Goal: Task Accomplishment & Management: Use online tool/utility

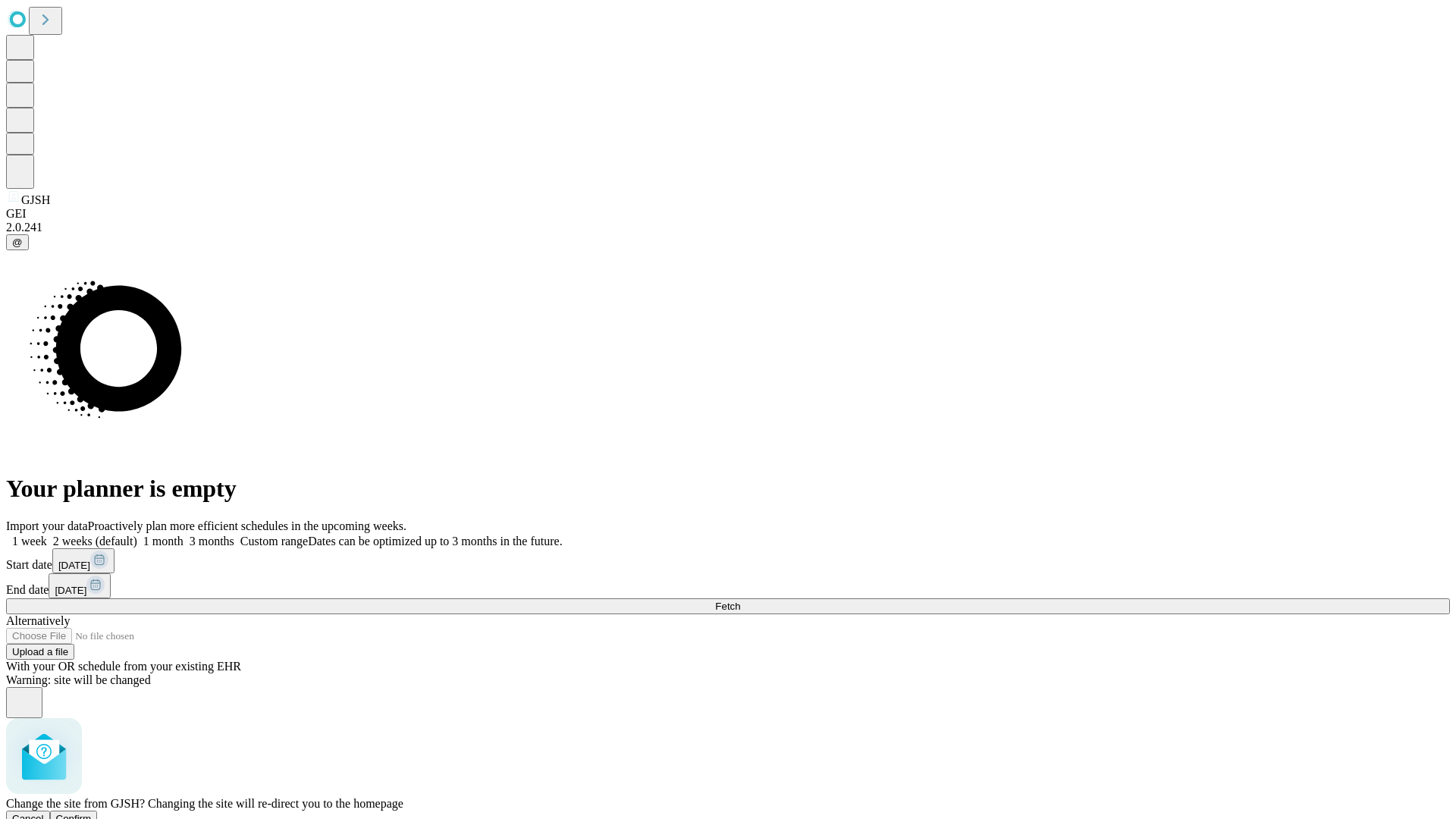
click at [92, 813] on span "Confirm" at bounding box center [73, 819] width 36 height 12
click at [47, 535] on label "1 week" at bounding box center [26, 541] width 41 height 12
click at [740, 601] on span "Fetch" at bounding box center [728, 607] width 25 height 12
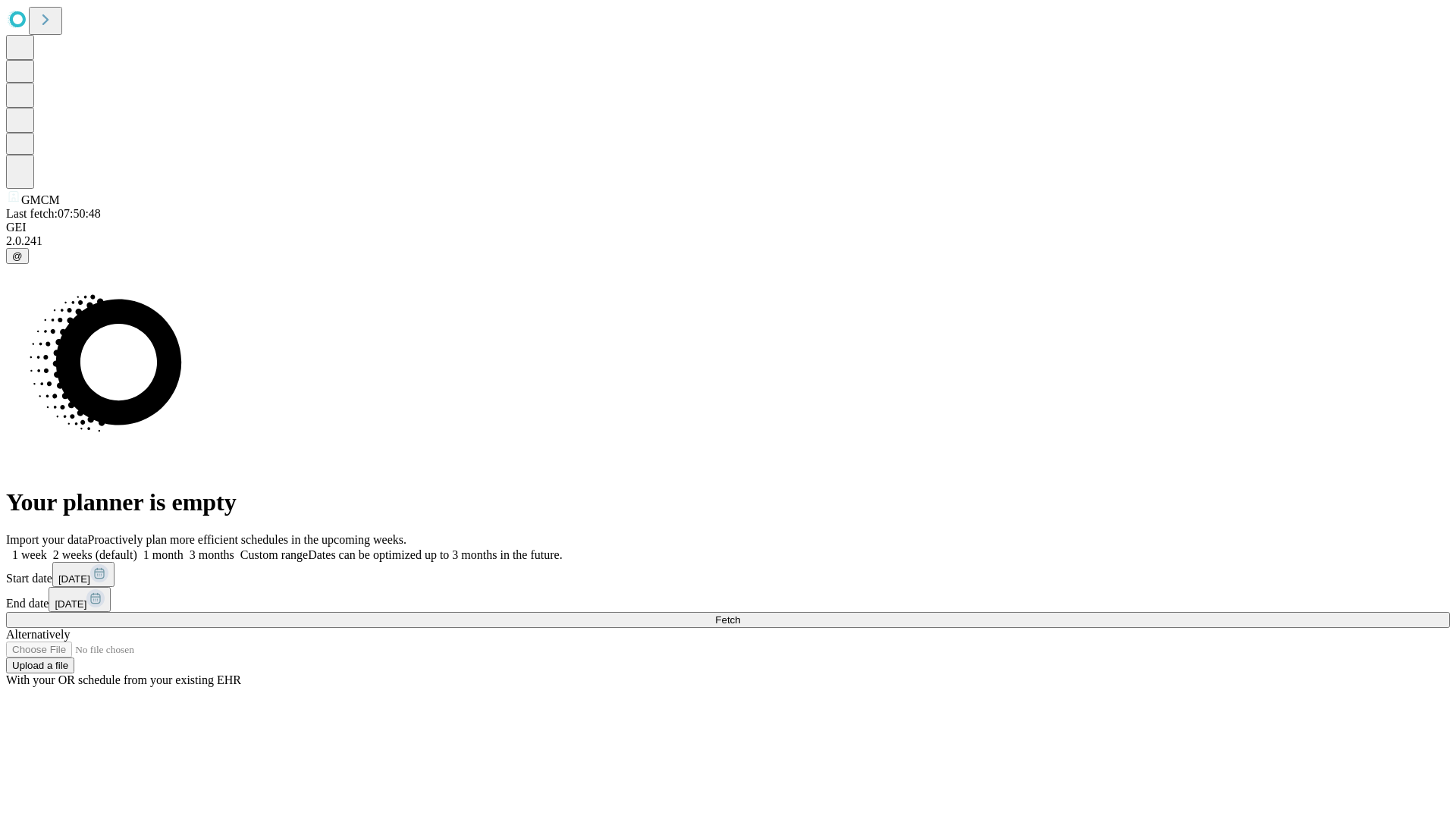
click at [47, 548] on label "1 week" at bounding box center [26, 554] width 41 height 12
click at [740, 614] on span "Fetch" at bounding box center [728, 620] width 25 height 12
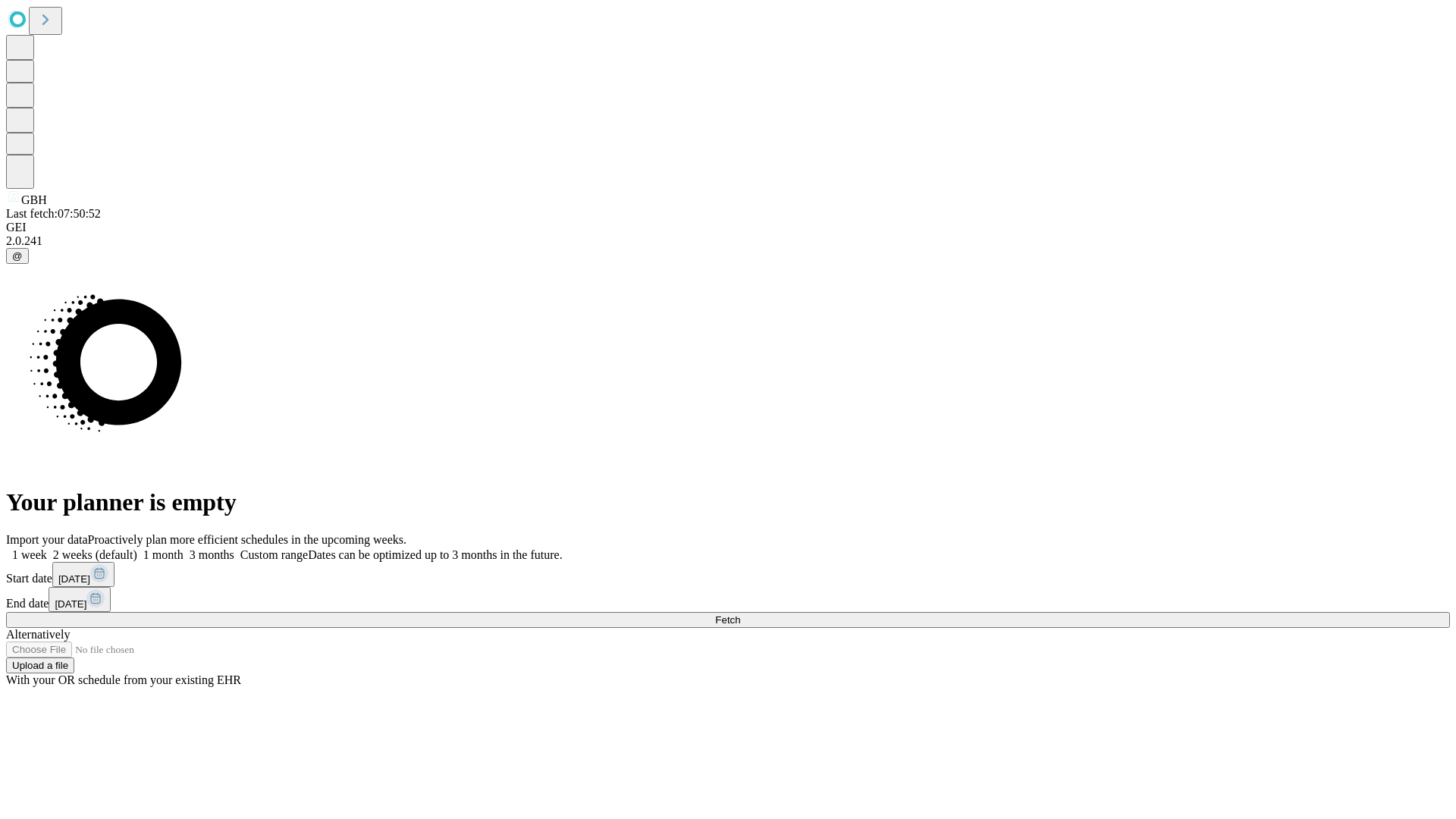
click at [47, 548] on label "1 week" at bounding box center [26, 554] width 41 height 12
click at [740, 614] on span "Fetch" at bounding box center [728, 620] width 25 height 12
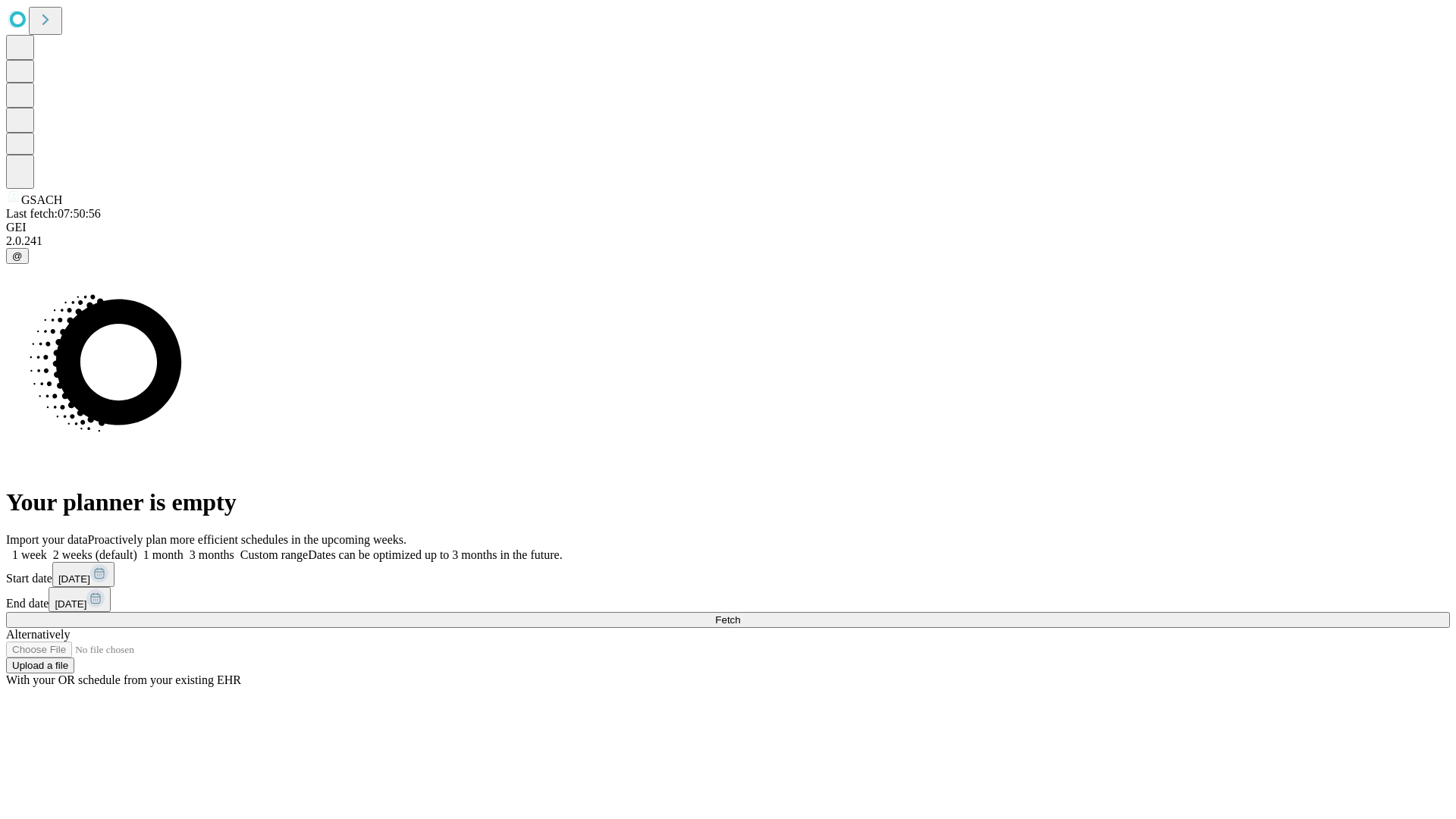
click at [47, 548] on label "1 week" at bounding box center [26, 554] width 41 height 12
click at [740, 614] on span "Fetch" at bounding box center [728, 620] width 25 height 12
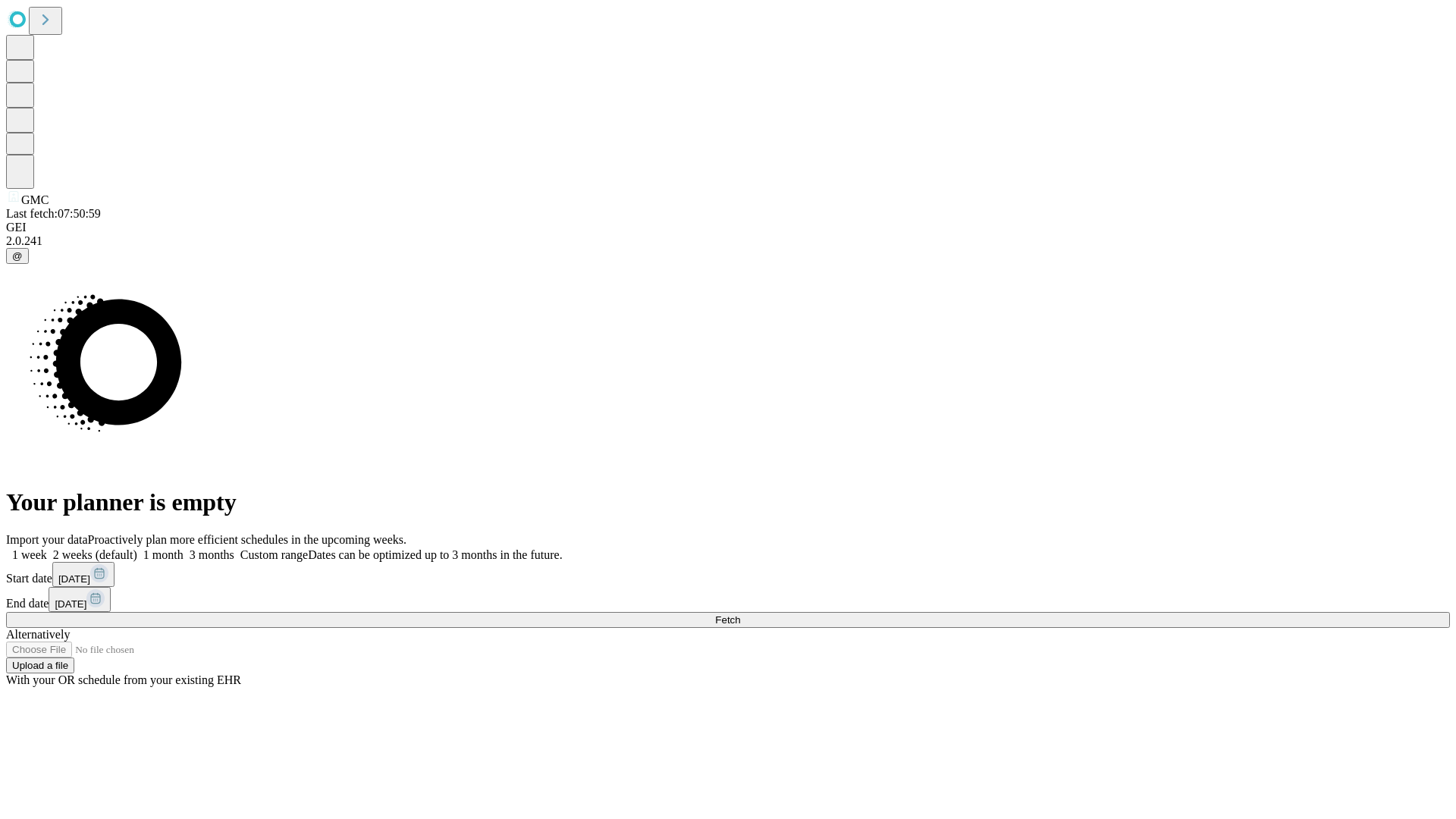
click at [47, 548] on label "1 week" at bounding box center [26, 554] width 41 height 12
click at [740, 614] on span "Fetch" at bounding box center [728, 620] width 25 height 12
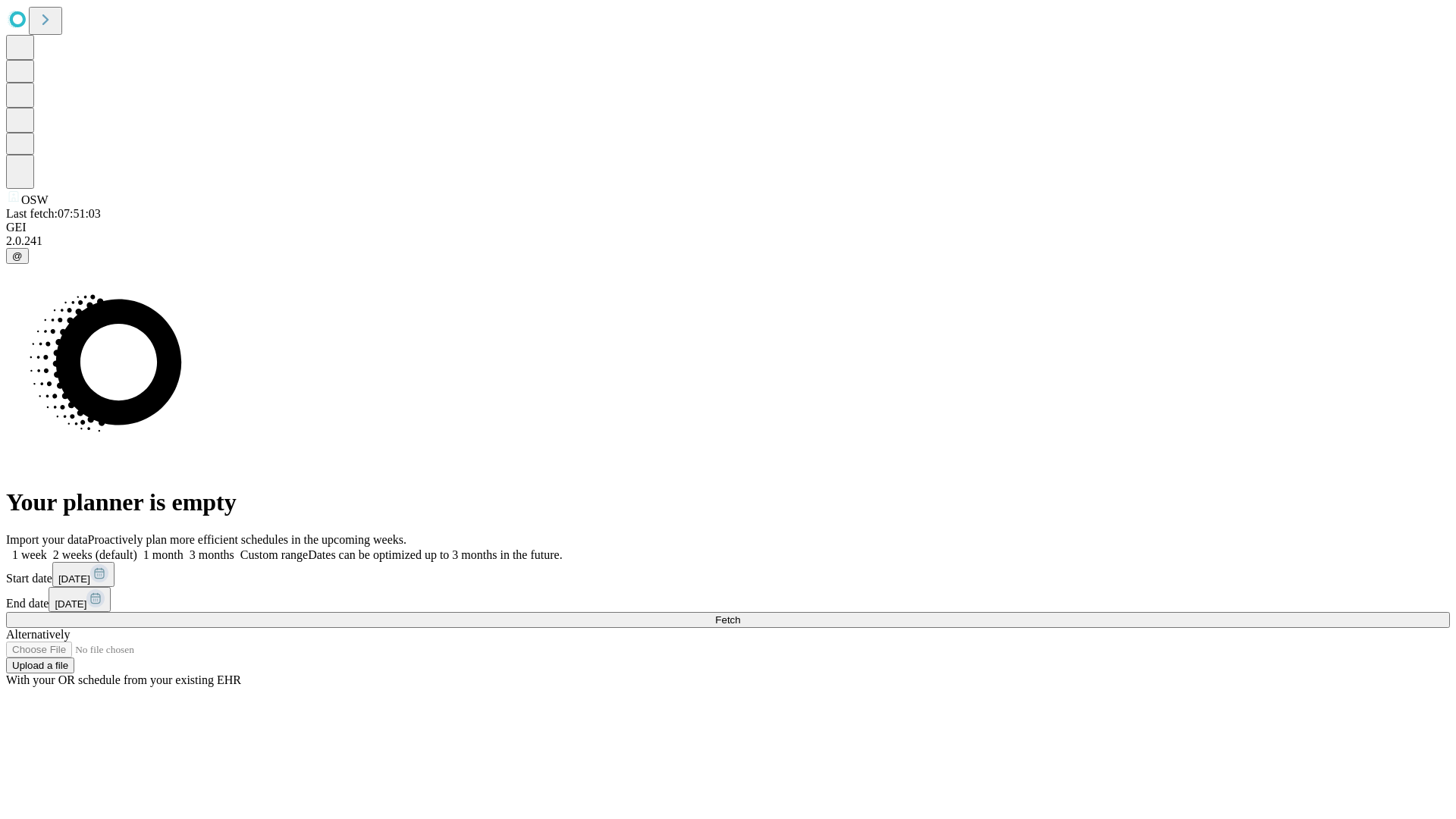
click at [47, 548] on label "1 week" at bounding box center [26, 554] width 41 height 12
click at [740, 614] on span "Fetch" at bounding box center [728, 620] width 25 height 12
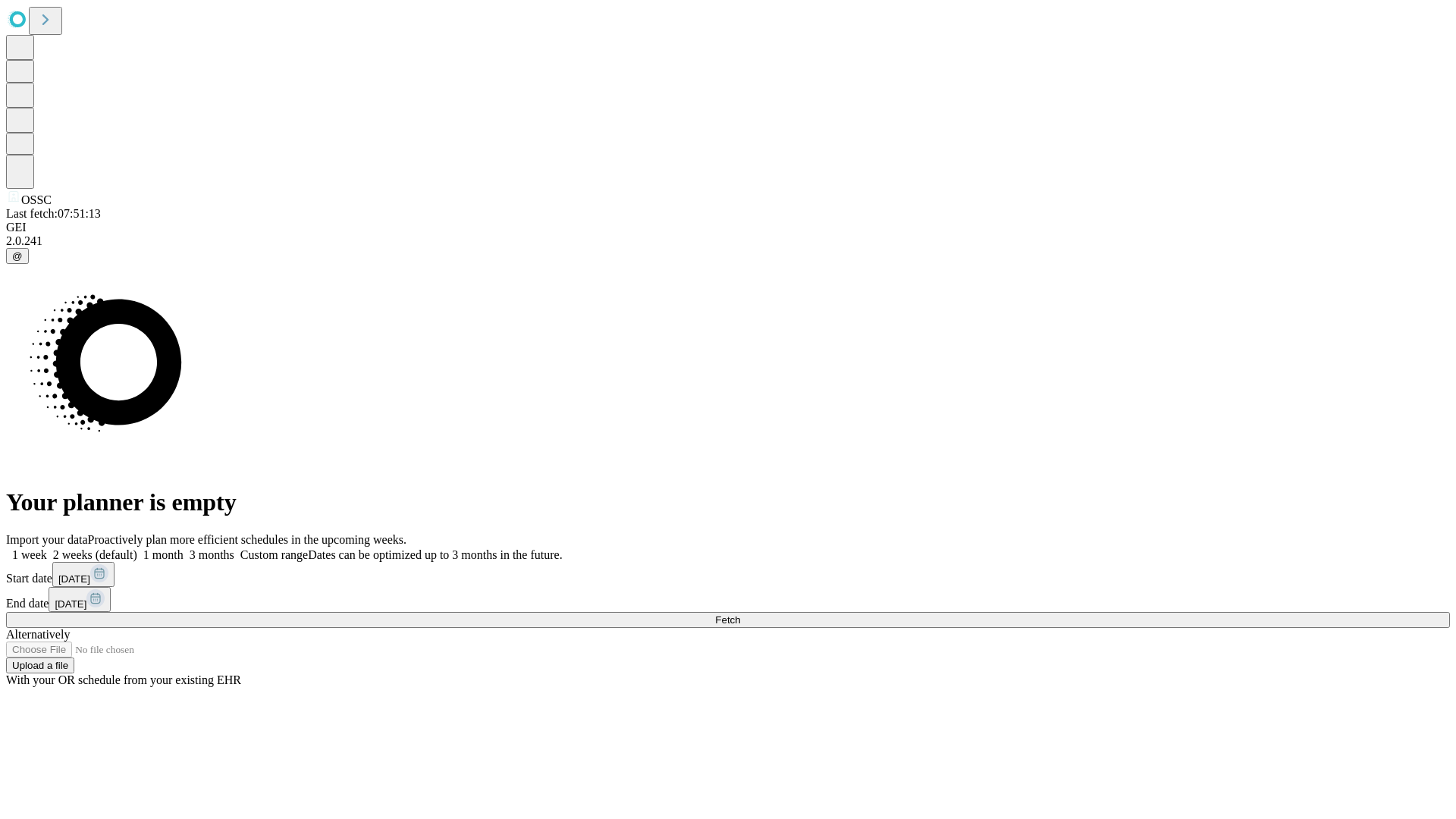
click at [47, 548] on label "1 week" at bounding box center [26, 554] width 41 height 12
click at [740, 614] on span "Fetch" at bounding box center [728, 620] width 25 height 12
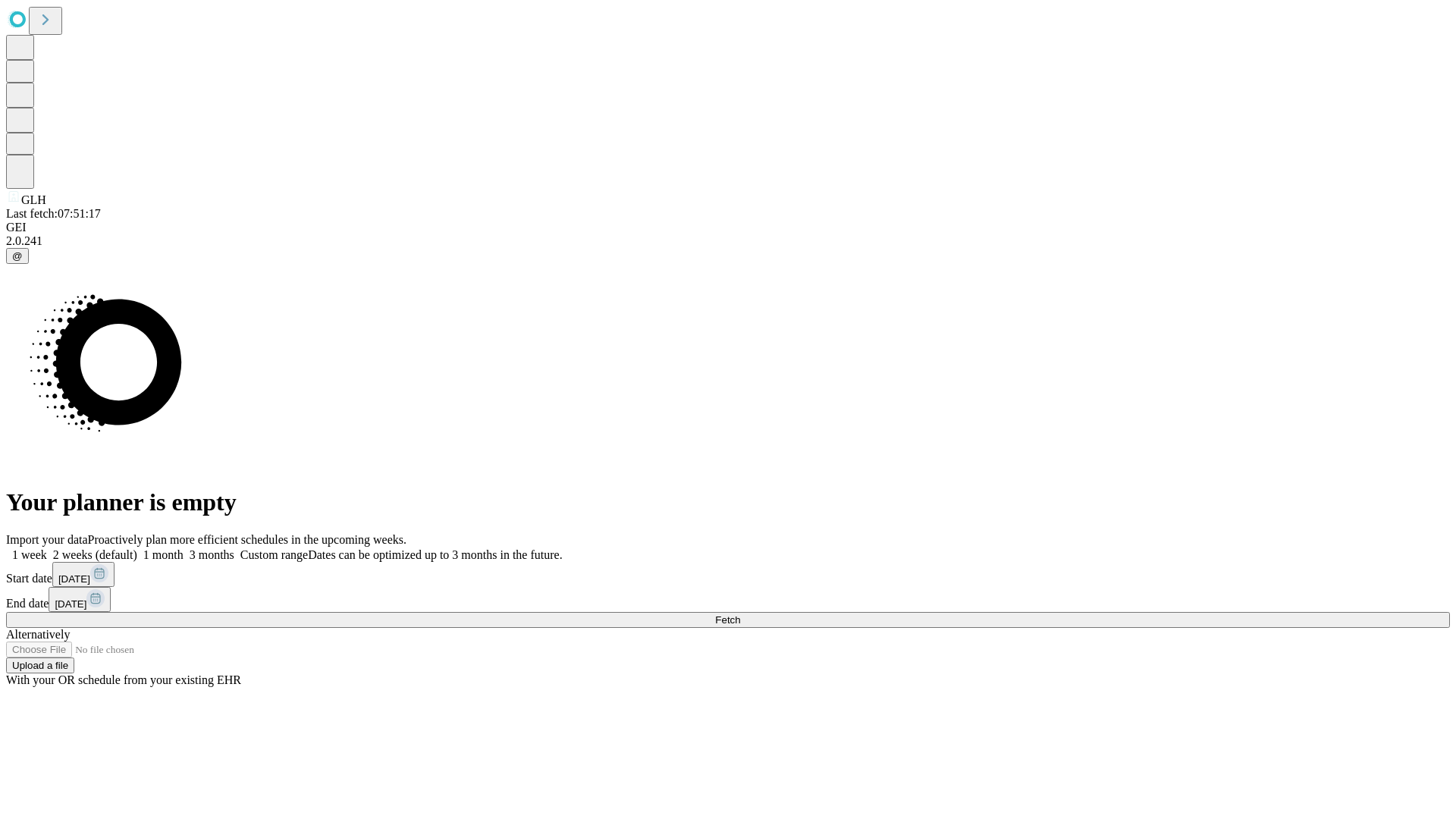
click at [47, 548] on label "1 week" at bounding box center [26, 554] width 41 height 12
click at [740, 614] on span "Fetch" at bounding box center [728, 620] width 25 height 12
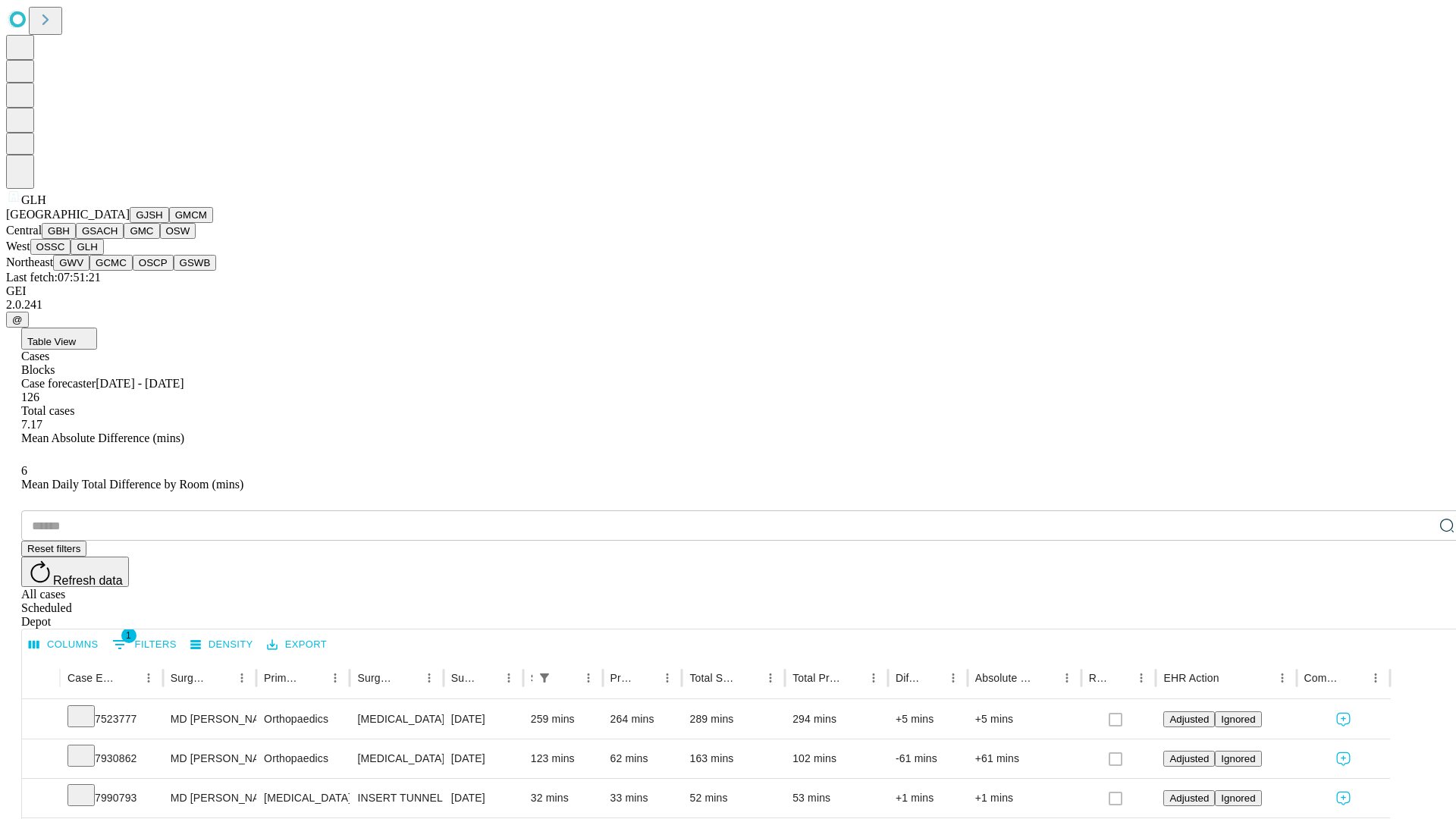
click at [89, 271] on button "GWV" at bounding box center [71, 262] width 36 height 16
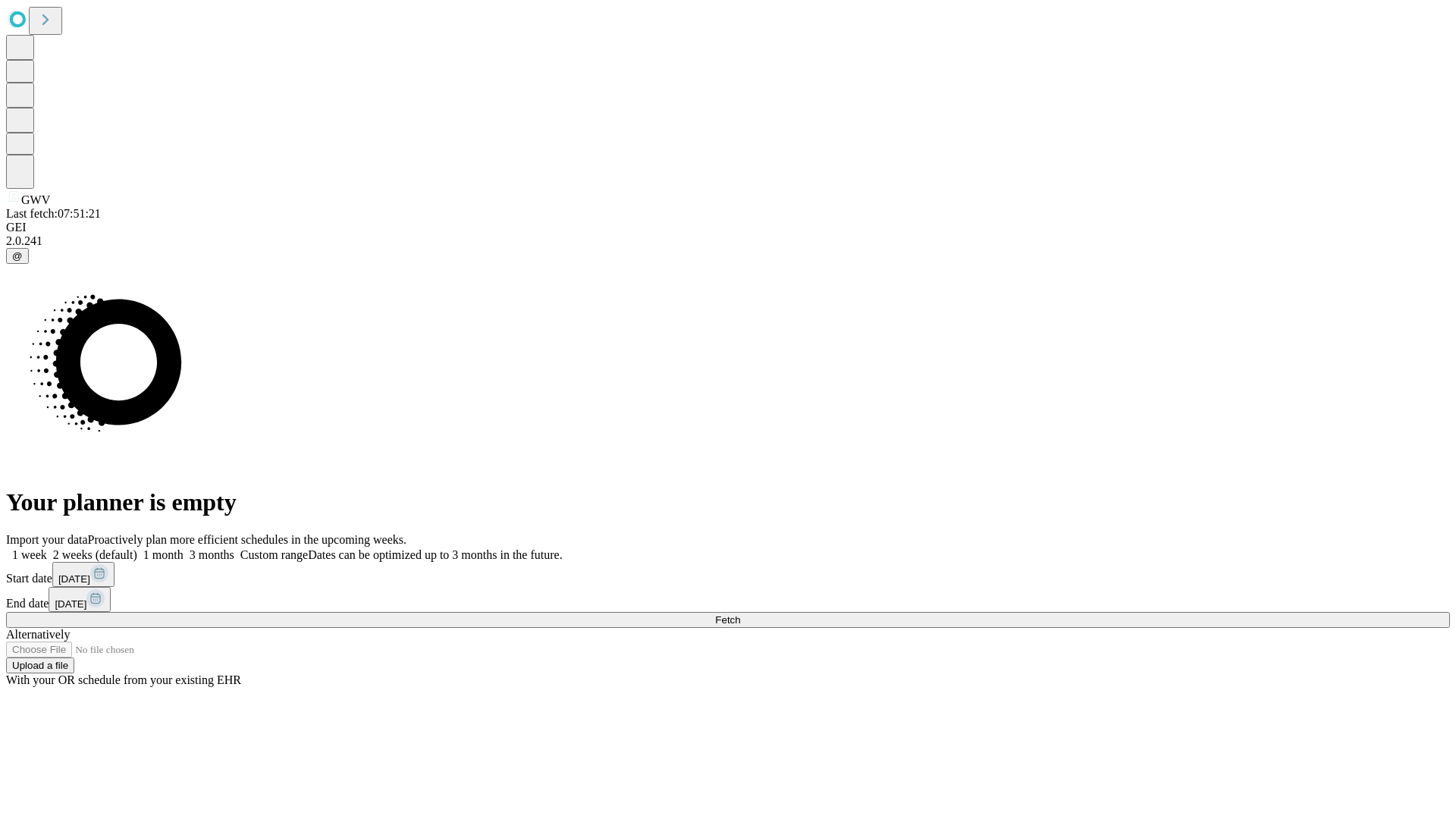
click at [47, 548] on label "1 week" at bounding box center [26, 554] width 41 height 12
click at [740, 614] on span "Fetch" at bounding box center [728, 620] width 25 height 12
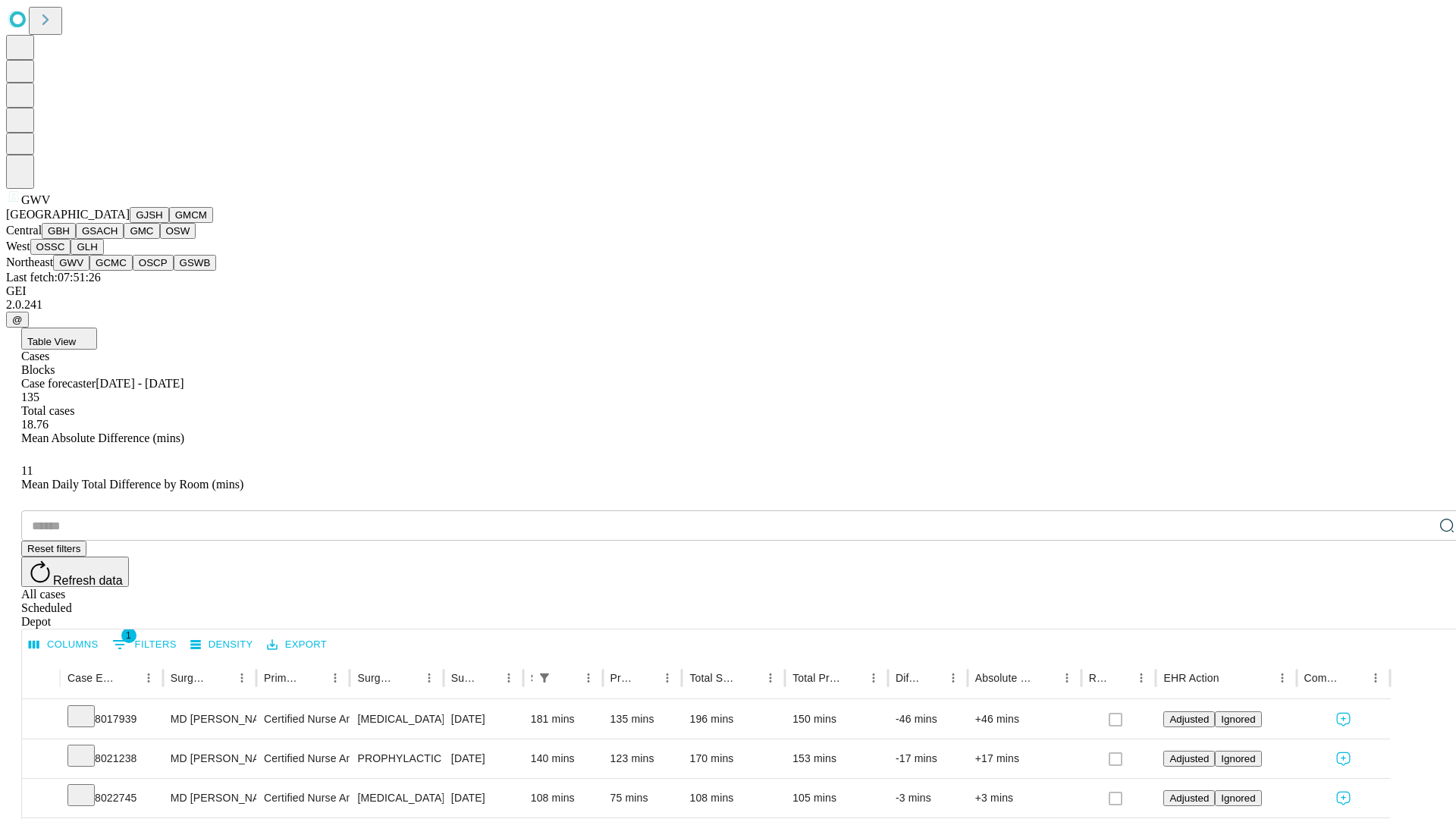
click at [117, 271] on button "GCMC" at bounding box center [110, 262] width 43 height 16
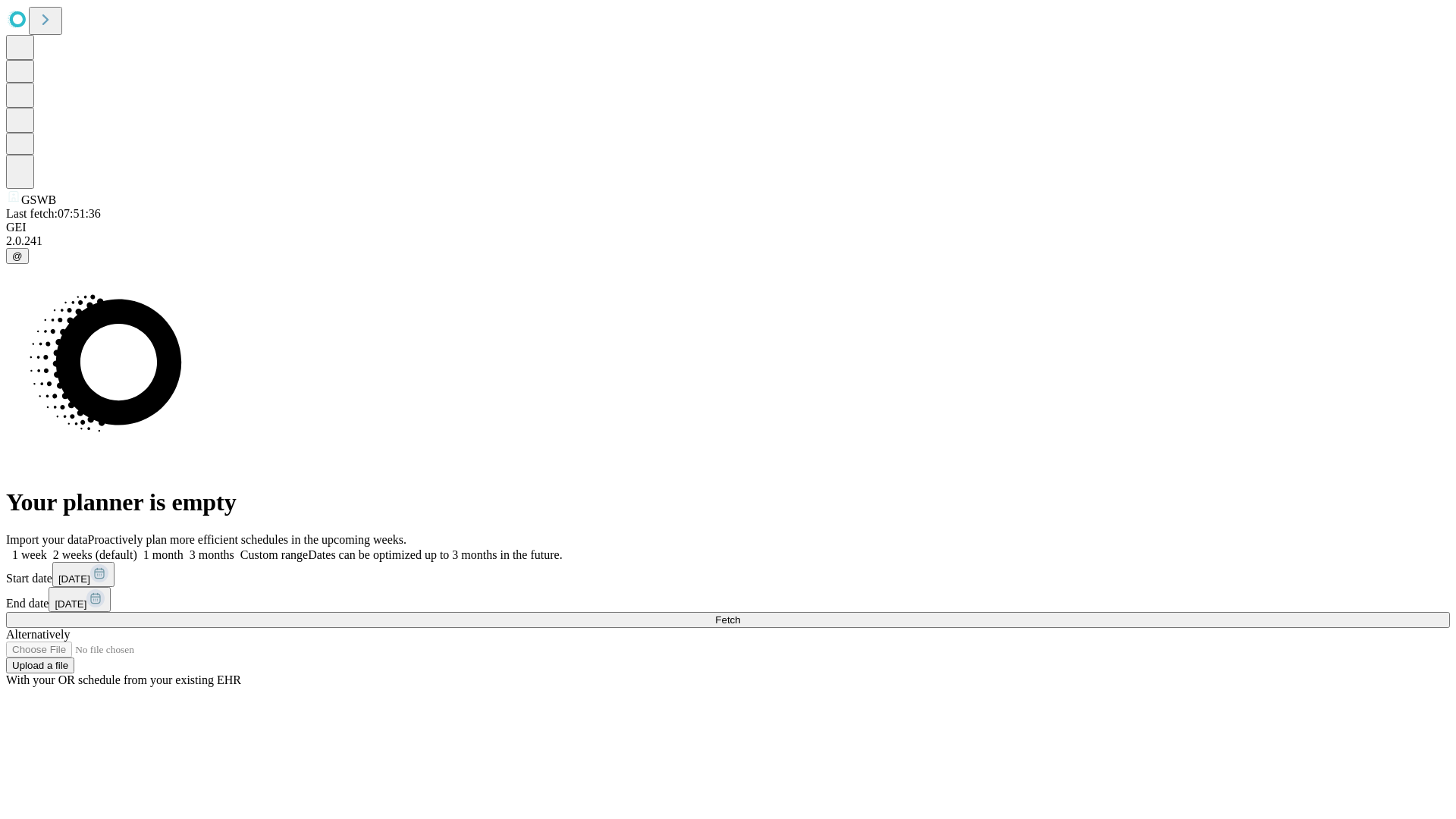
click at [47, 548] on label "1 week" at bounding box center [26, 554] width 41 height 12
click at [740, 614] on span "Fetch" at bounding box center [728, 620] width 25 height 12
